Goal: Task Accomplishment & Management: Manage account settings

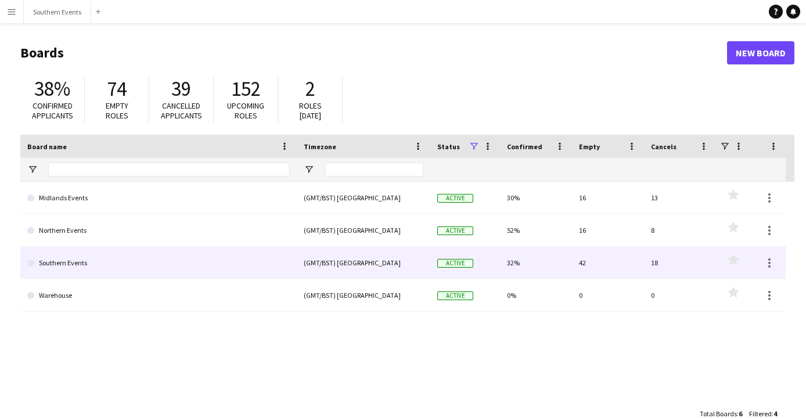
click at [81, 265] on link "Southern Events" at bounding box center [158, 263] width 263 height 33
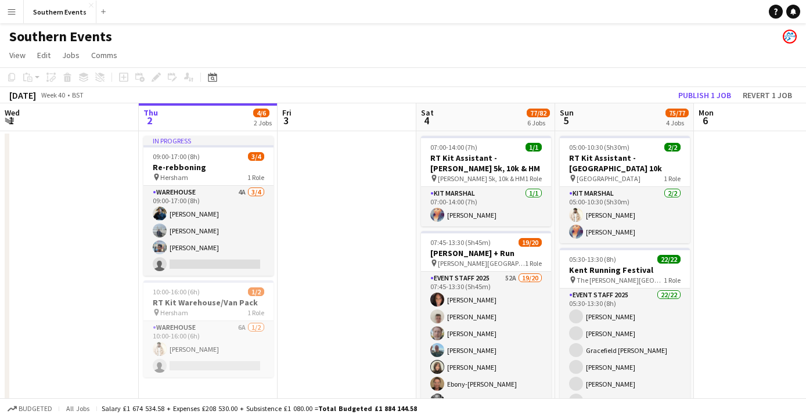
scroll to position [0, 289]
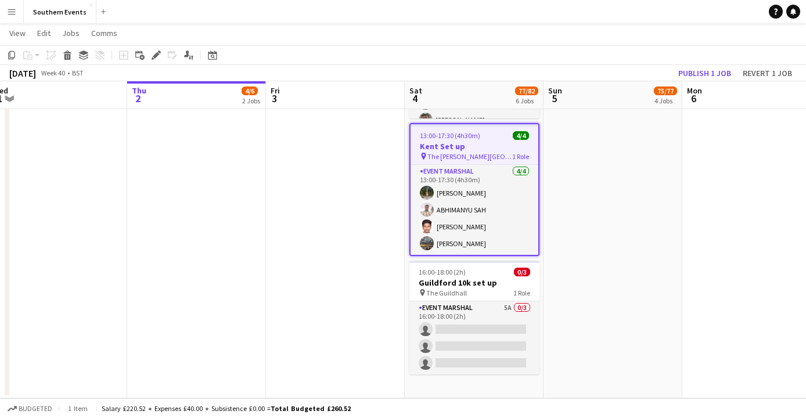
scroll to position [637, 0]
click at [458, 150] on h3 "Kent Set up" at bounding box center [475, 146] width 128 height 10
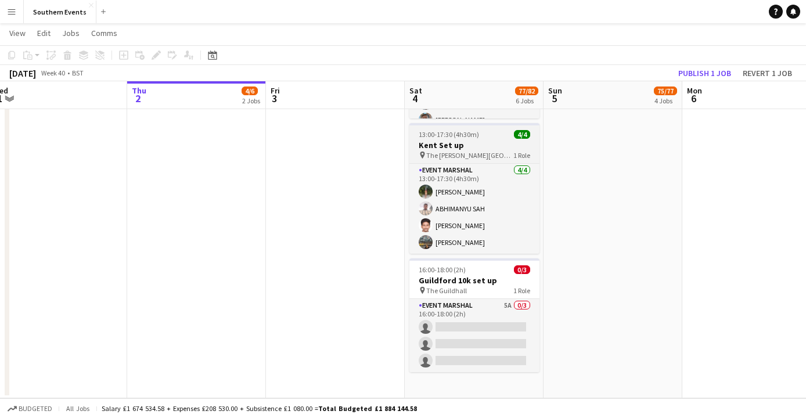
click at [458, 150] on h3 "Kent Set up" at bounding box center [474, 145] width 130 height 10
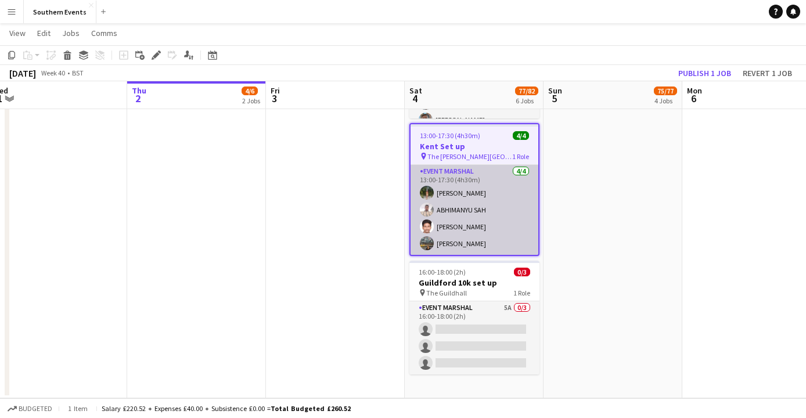
click at [454, 182] on app-card-role "Event Marshal [DATE] 13:00-17:30 (4h30m) [PERSON_NAME] [PERSON_NAME] [PERSON_NA…" at bounding box center [475, 210] width 128 height 90
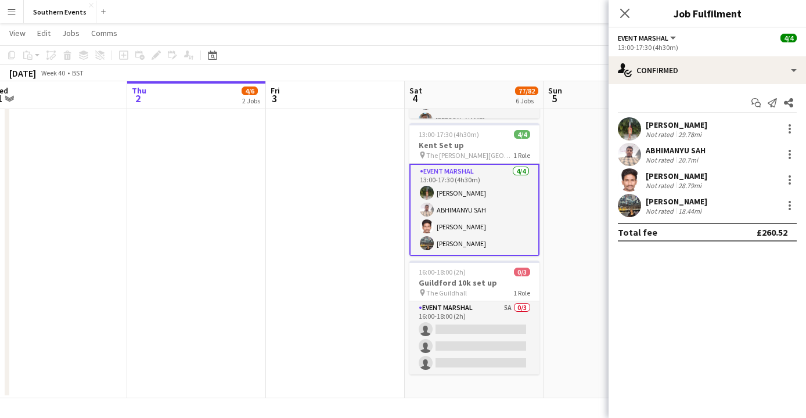
click at [631, 125] on app-user-avatar at bounding box center [629, 128] width 23 height 23
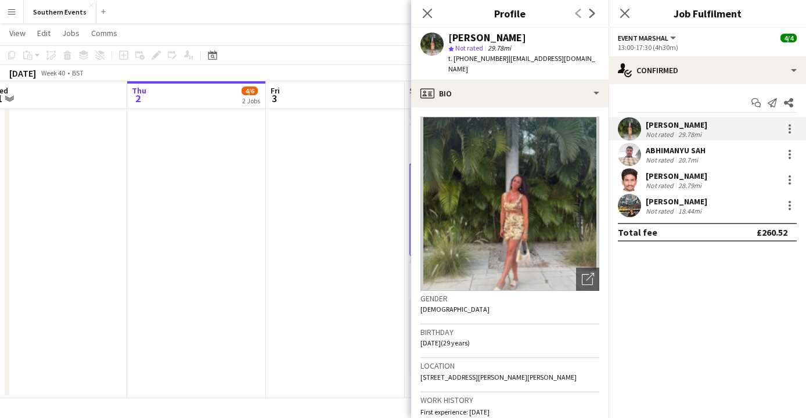
click at [676, 157] on div "20.7mi" at bounding box center [688, 160] width 24 height 9
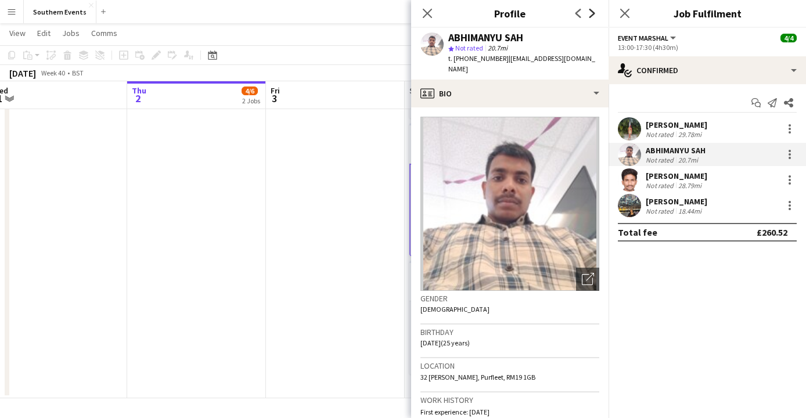
click at [591, 16] on icon "Next" at bounding box center [592, 13] width 9 height 9
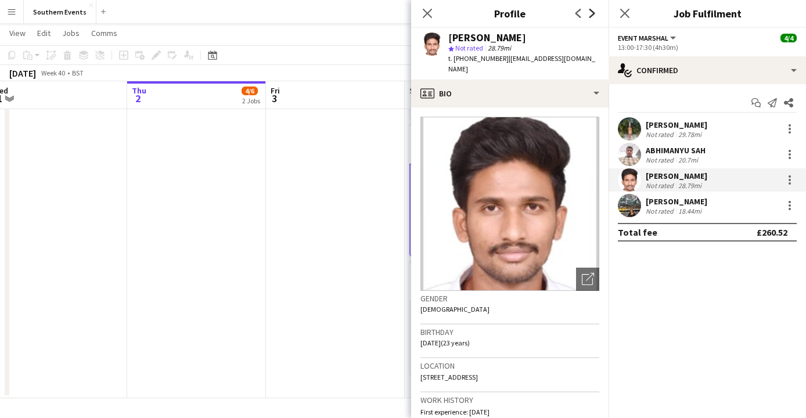
click at [596, 16] on icon "Next" at bounding box center [592, 13] width 9 height 9
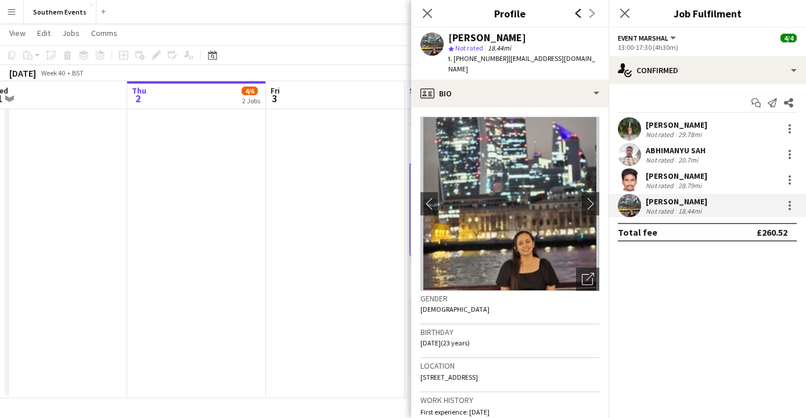
click at [577, 16] on icon "Previous" at bounding box center [578, 13] width 9 height 9
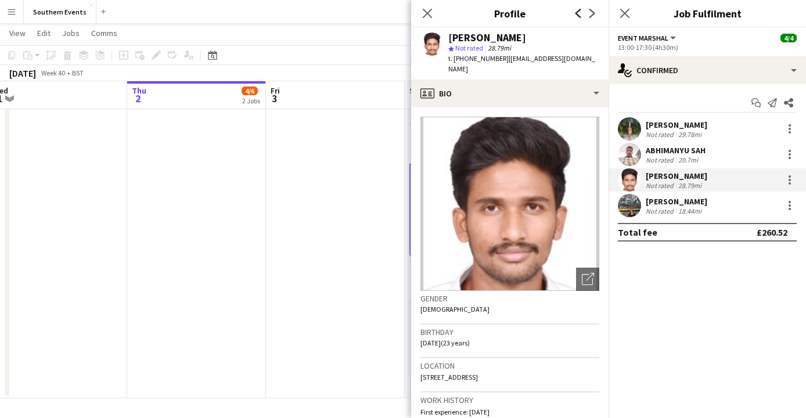
click at [577, 16] on icon "Previous" at bounding box center [578, 13] width 9 height 9
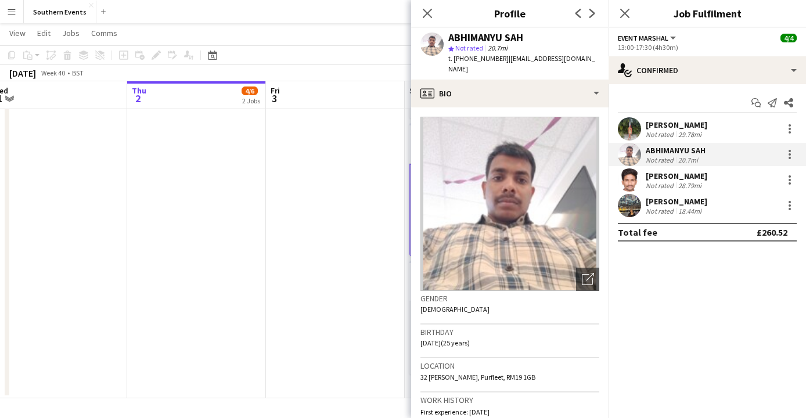
scroll to position [17, 0]
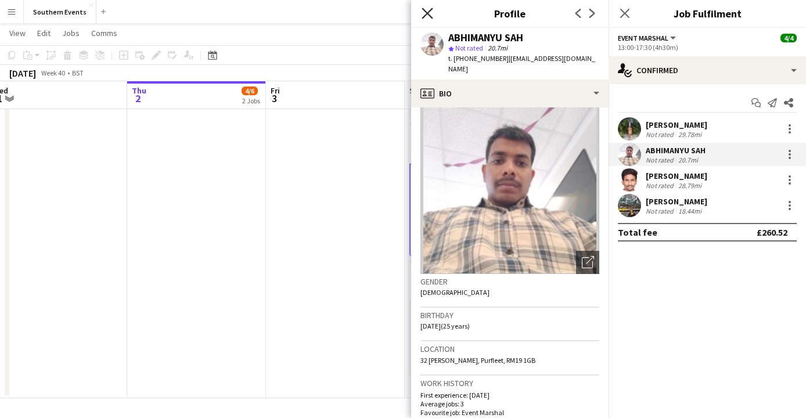
click at [430, 11] on icon at bounding box center [427, 13] width 11 height 11
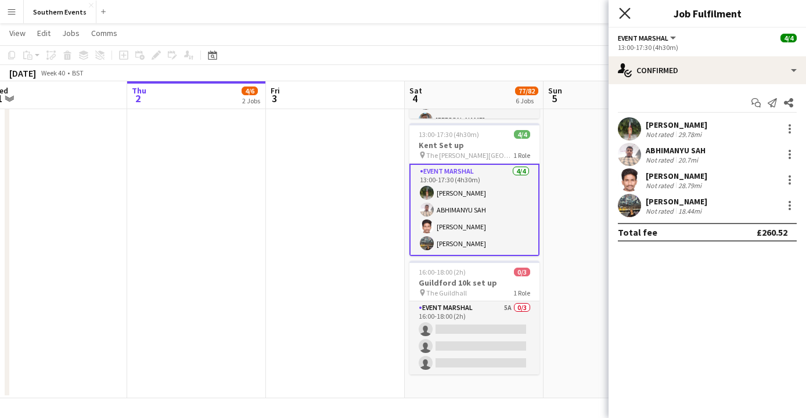
click at [627, 12] on icon "Close pop-in" at bounding box center [624, 13] width 11 height 11
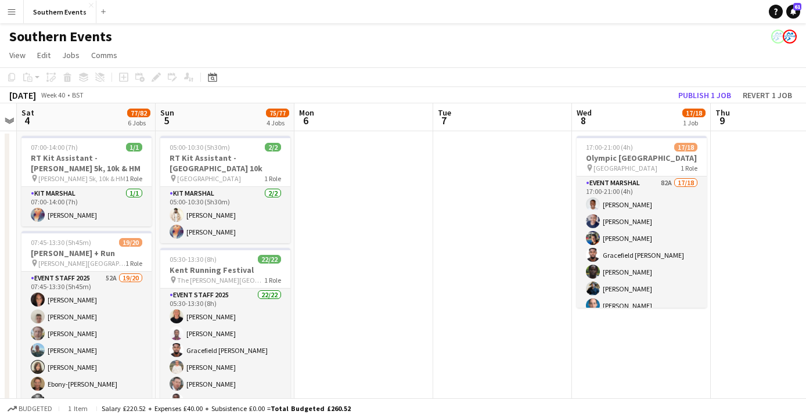
scroll to position [0, 488]
